Goal: Download file/media

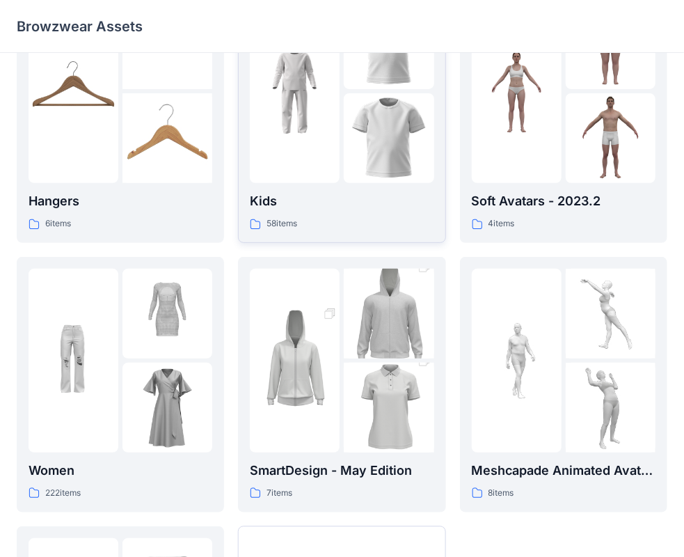
scroll to position [209, 0]
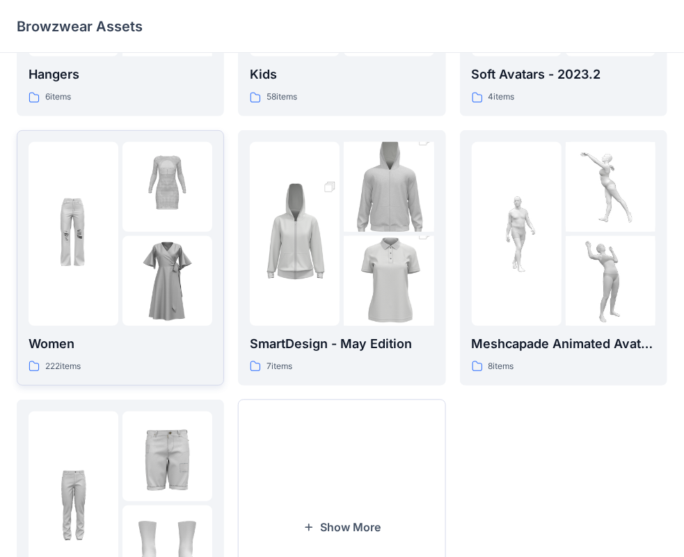
click at [143, 231] on img at bounding box center [167, 187] width 90 height 90
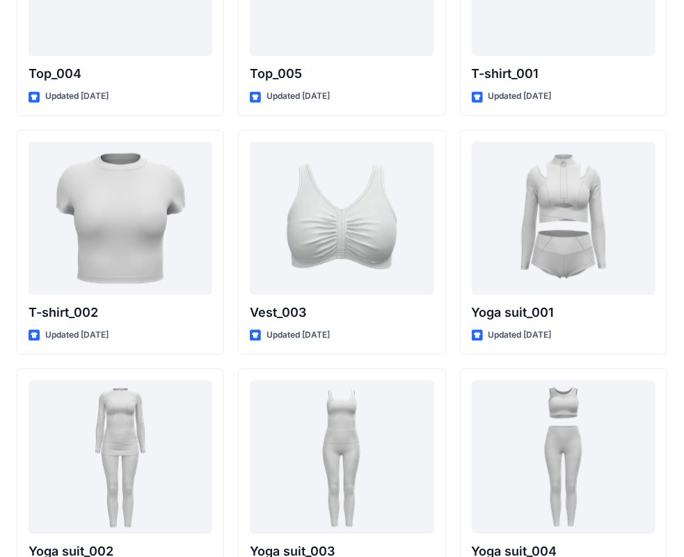
scroll to position [5275, 0]
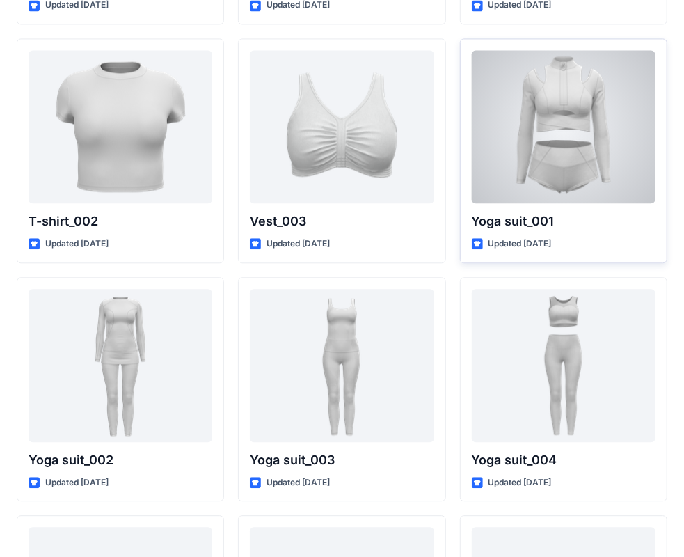
click at [587, 118] on div at bounding box center [564, 126] width 184 height 153
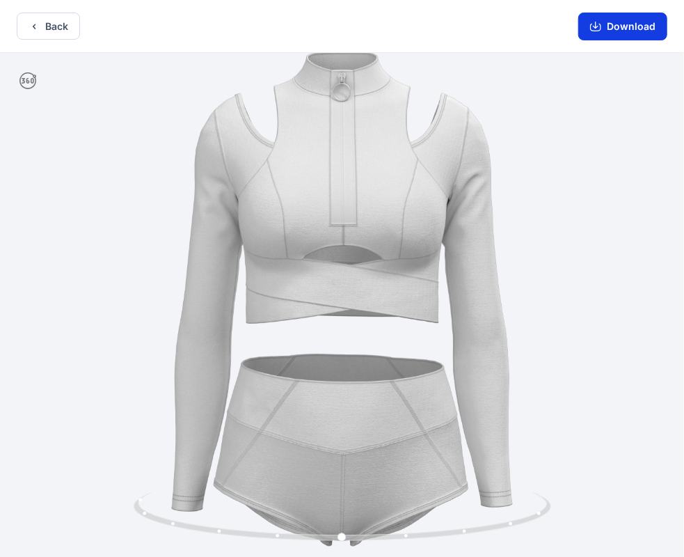
click at [594, 35] on button "Download" at bounding box center [622, 27] width 89 height 28
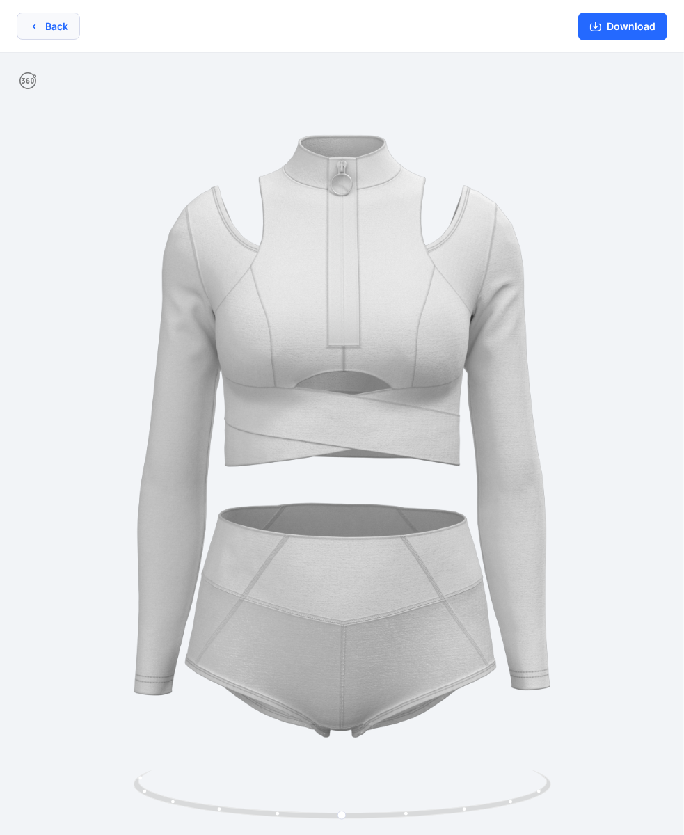
click at [49, 28] on button "Back" at bounding box center [48, 26] width 63 height 27
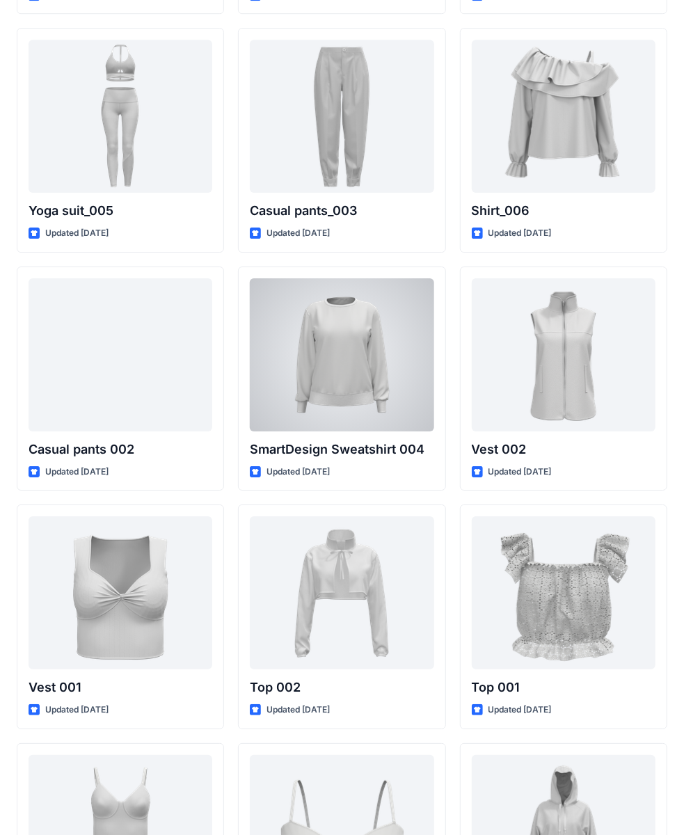
scroll to position [5693, 0]
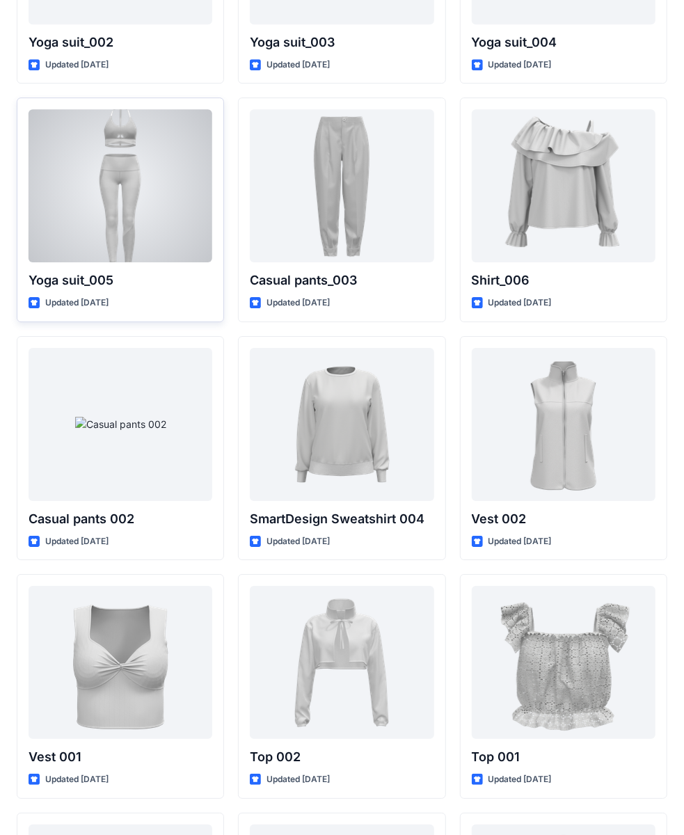
click at [106, 211] on div at bounding box center [121, 185] width 184 height 153
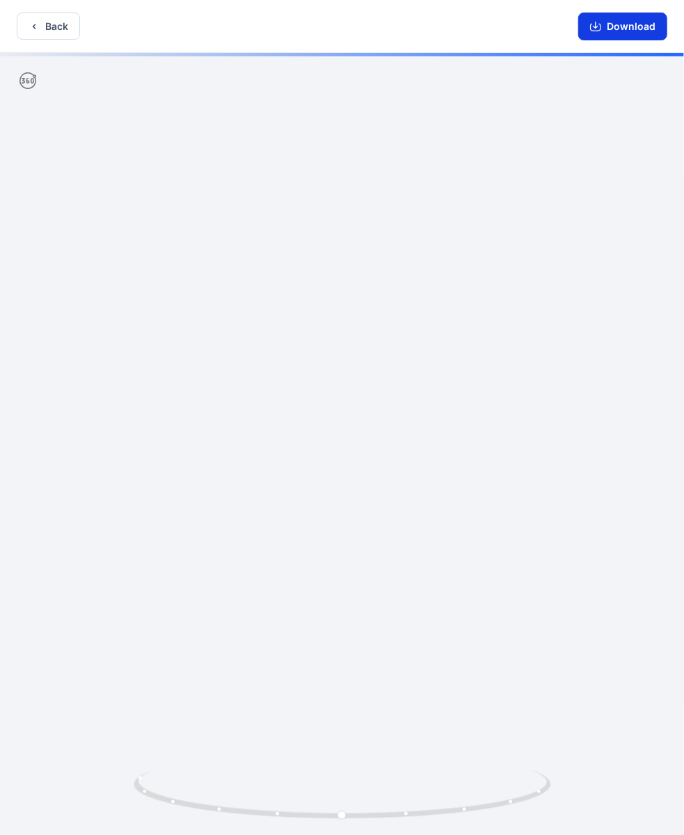
click at [654, 18] on button "Download" at bounding box center [622, 27] width 89 height 28
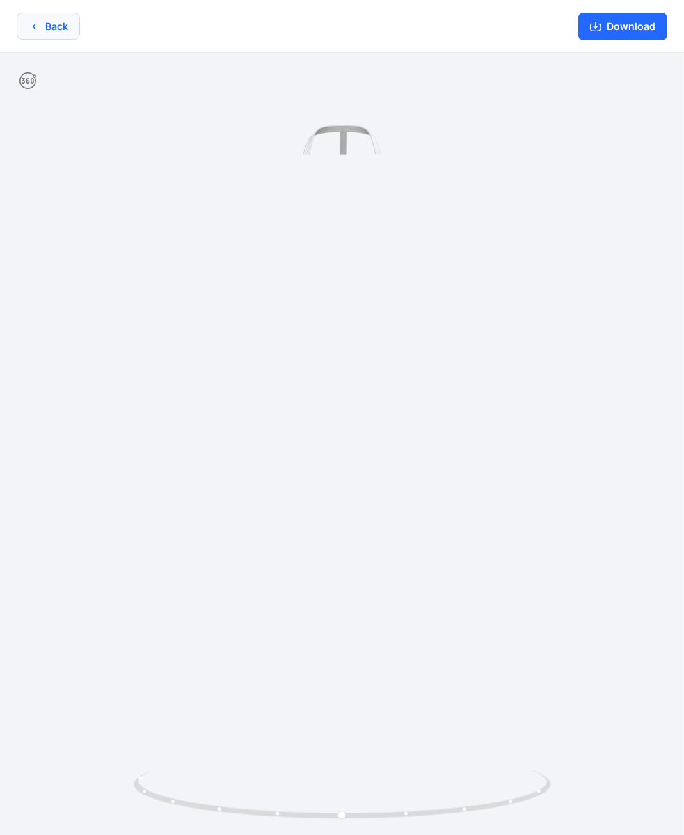
click at [27, 25] on button "Back" at bounding box center [48, 26] width 63 height 27
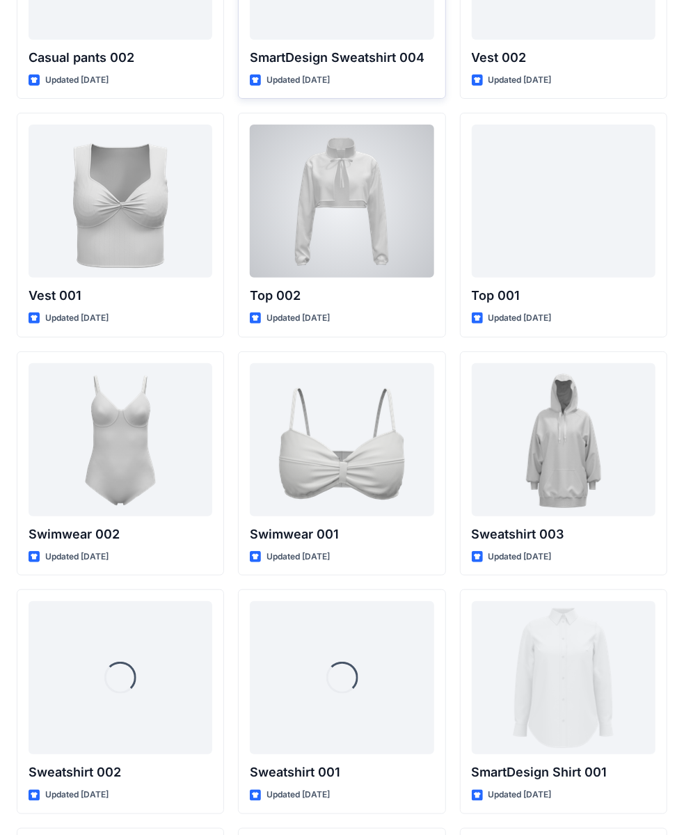
scroll to position [6157, 0]
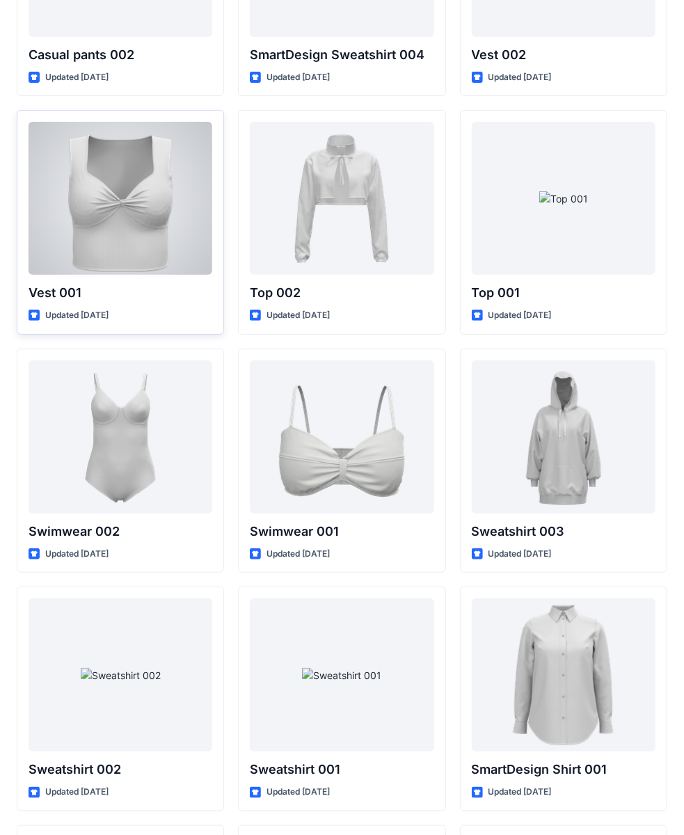
click at [95, 182] on div at bounding box center [121, 198] width 184 height 153
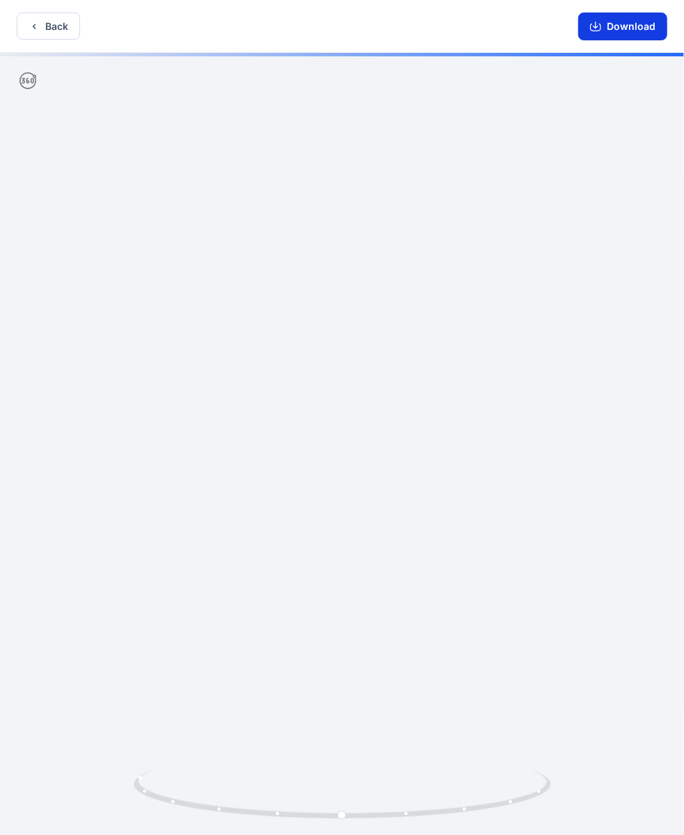
click at [610, 26] on button "Download" at bounding box center [622, 27] width 89 height 28
